Goal: Transaction & Acquisition: Purchase product/service

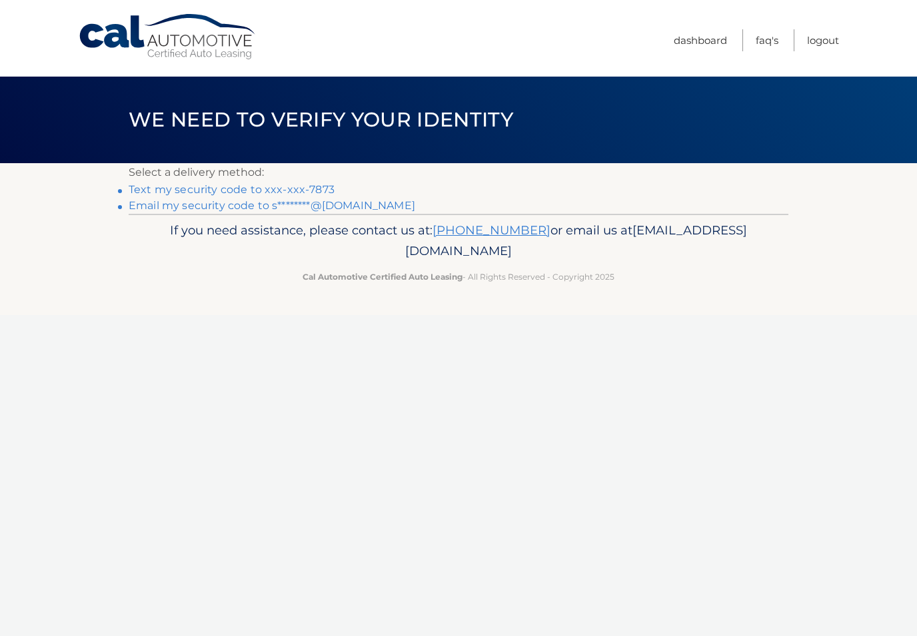
click at [321, 187] on link "Text my security code to xxx-xxx-7873" at bounding box center [232, 189] width 206 height 13
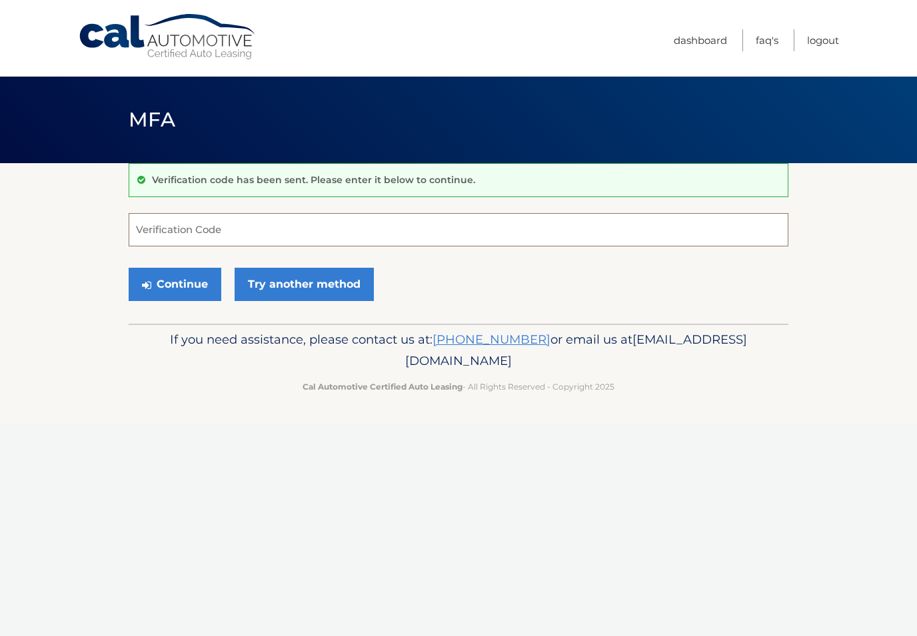
click at [146, 230] on input "Verification Code" at bounding box center [459, 229] width 660 height 33
type input "840088"
click at [177, 287] on button "Continue" at bounding box center [175, 284] width 93 height 33
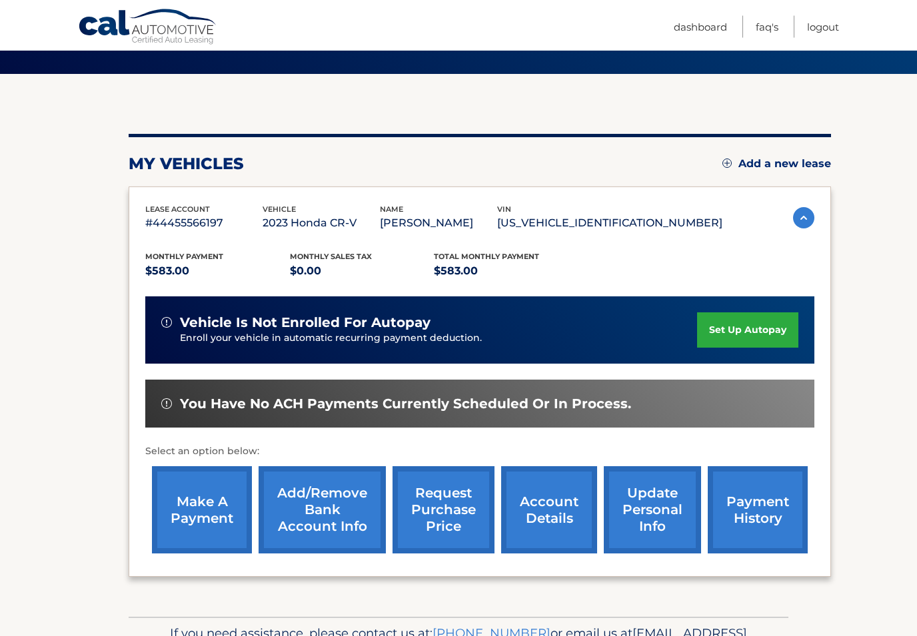
scroll to position [89, 0]
click at [196, 511] on link "make a payment" at bounding box center [202, 510] width 100 height 87
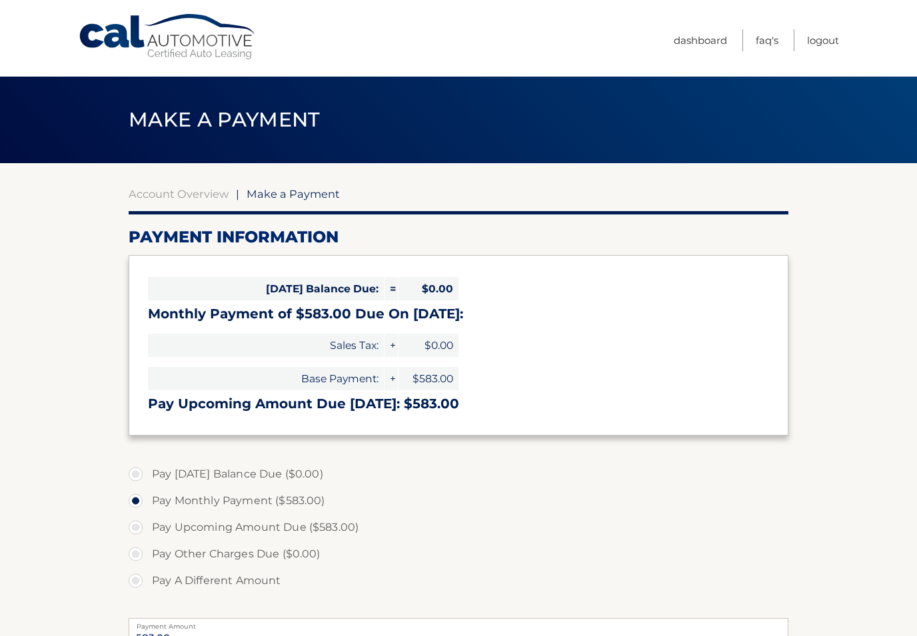
select select "NTY4NmM4ZGQtYjZhMS00NzQyLWEzYjEtYzUyNGY5OGU3OWE0"
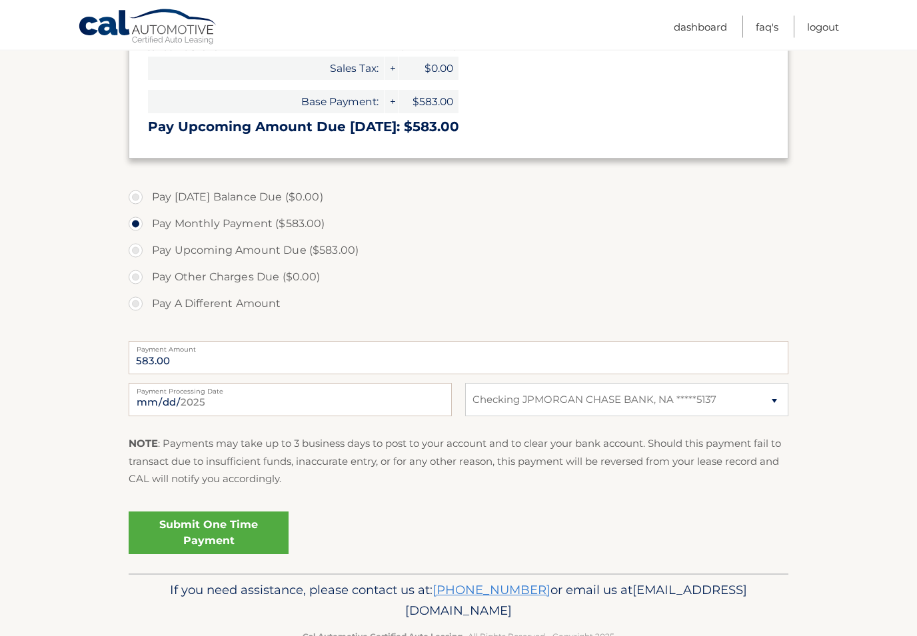
scroll to position [277, 0]
click at [203, 524] on link "Submit One Time Payment" at bounding box center [209, 533] width 160 height 43
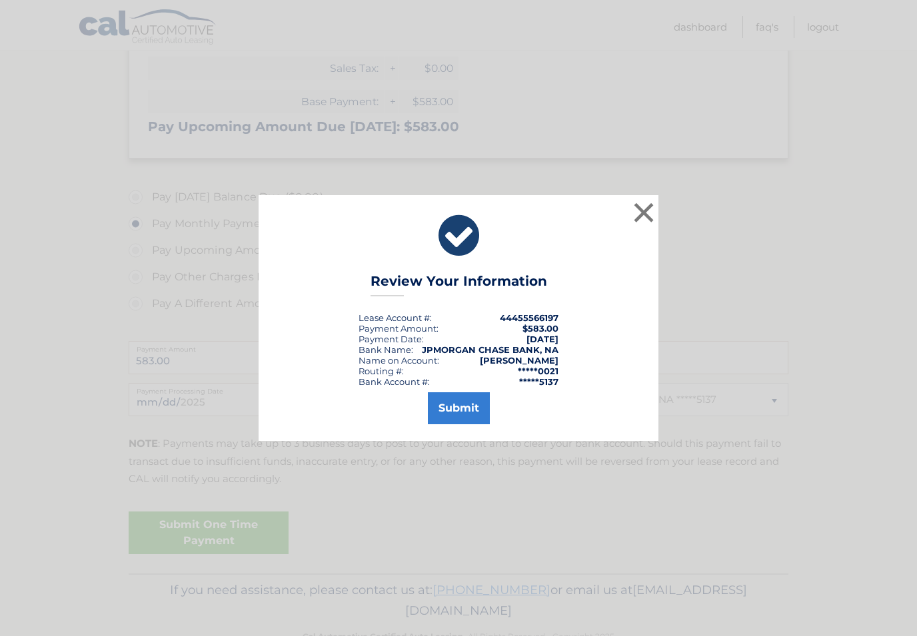
click at [461, 411] on button "Submit" at bounding box center [459, 409] width 62 height 32
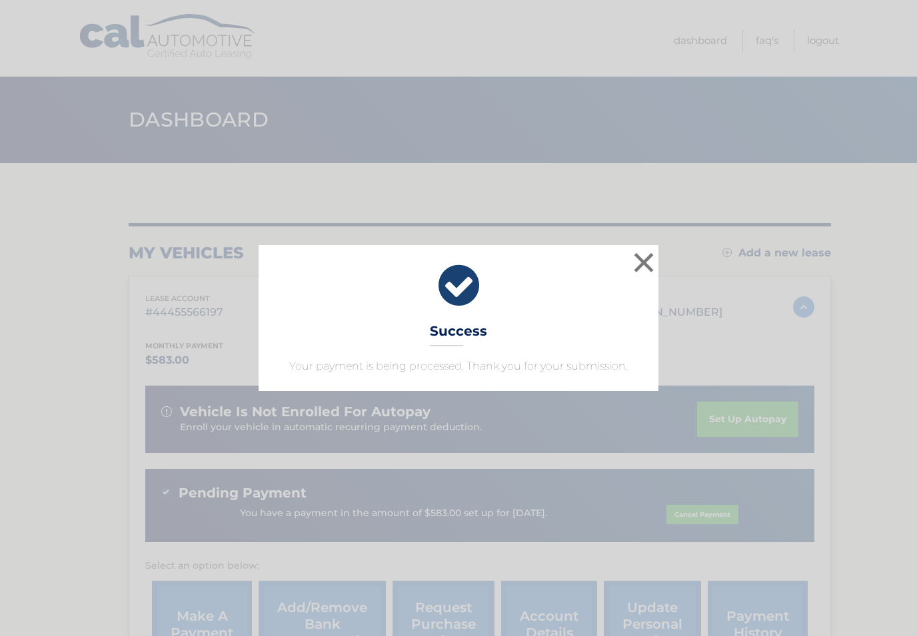
click at [646, 261] on button "×" at bounding box center [643, 262] width 27 height 27
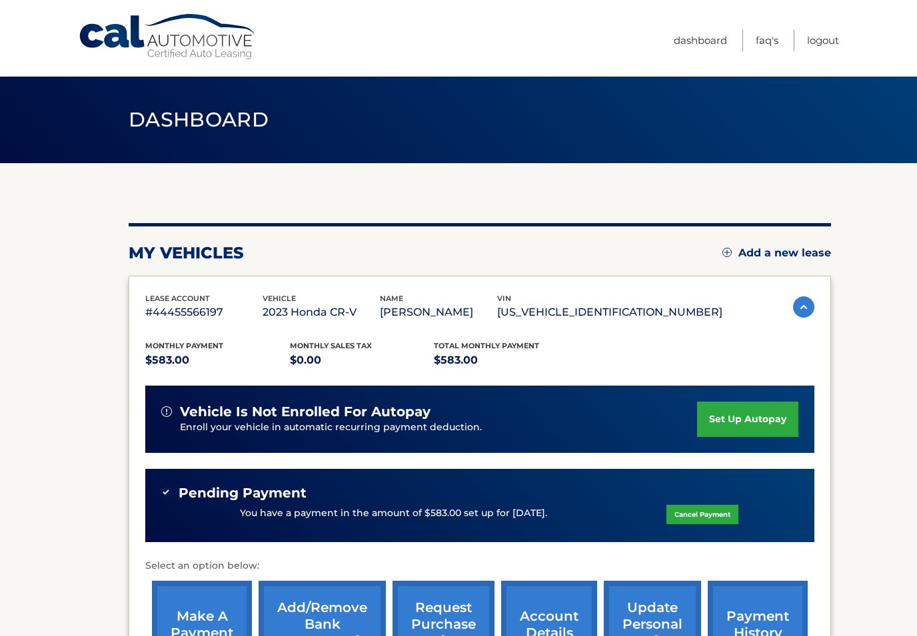
click at [821, 34] on link "Logout" at bounding box center [823, 40] width 32 height 22
